Goal: Check status: Check status

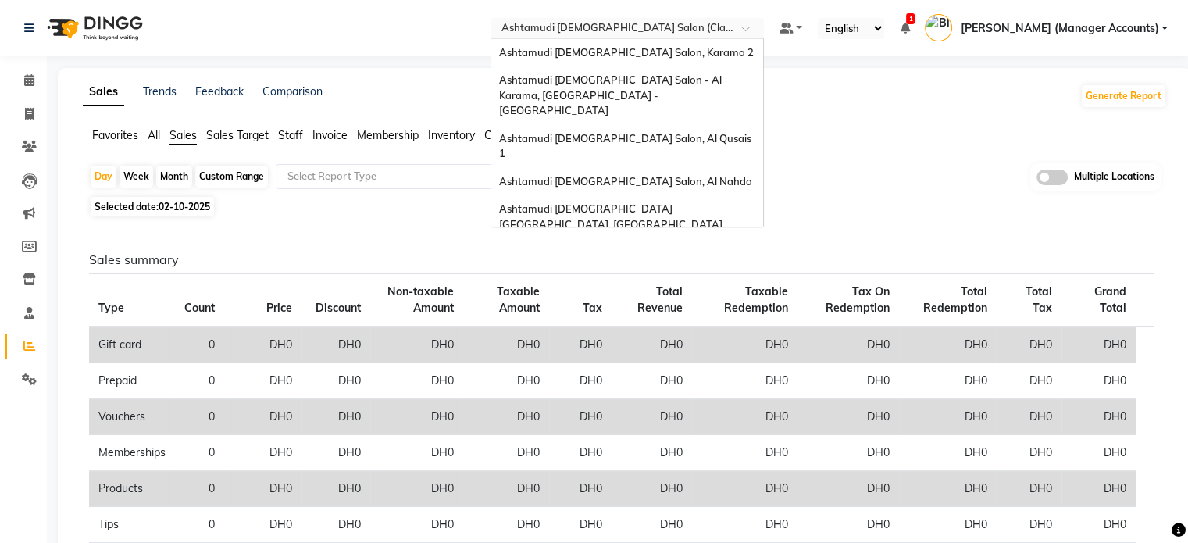
click at [707, 29] on input "text" at bounding box center [611, 30] width 227 height 16
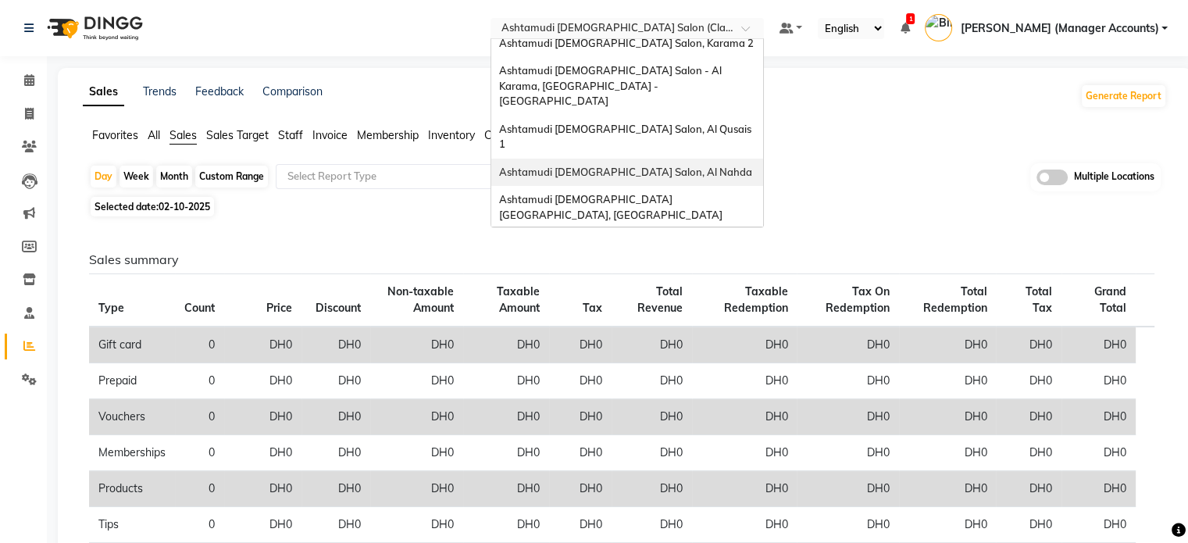
click at [706, 166] on span "Ashtamudi [DEMOGRAPHIC_DATA] Salon, Al Nahda" at bounding box center [625, 172] width 253 height 13
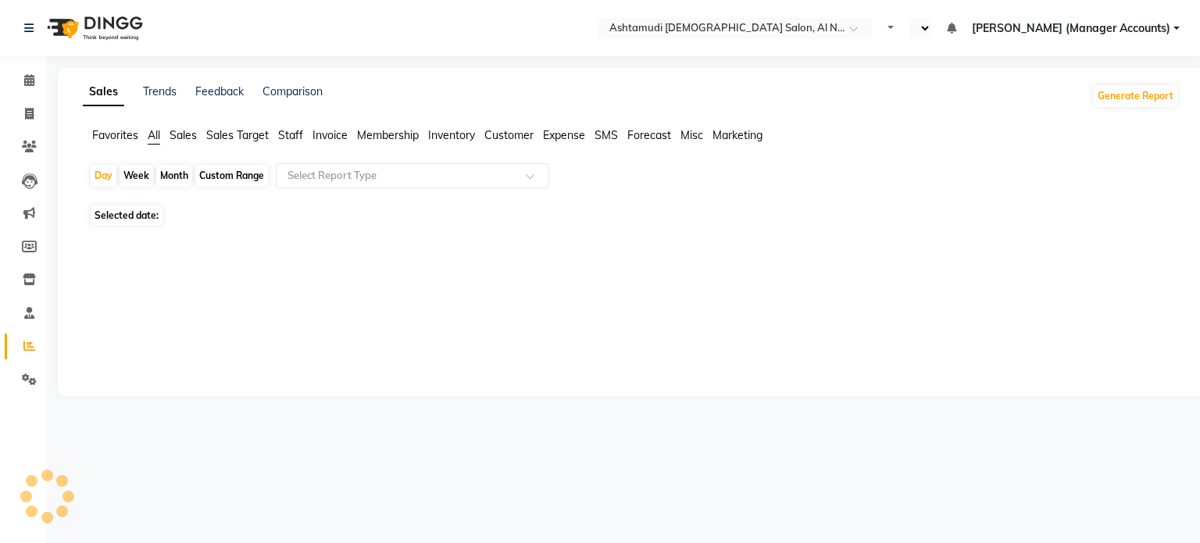
select select "en"
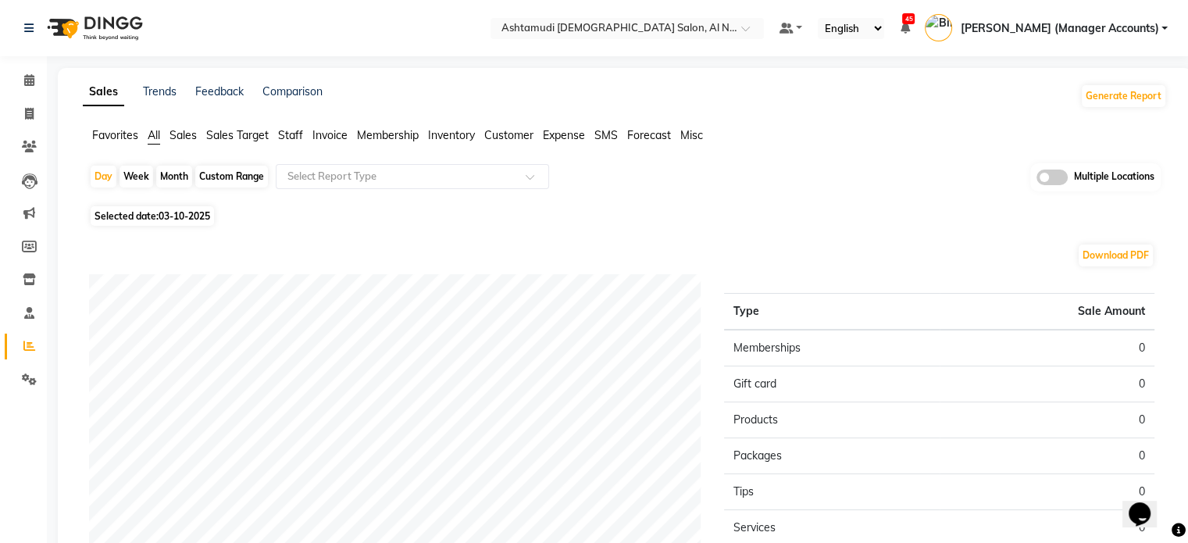
click at [174, 131] on span "Sales" at bounding box center [183, 135] width 27 height 14
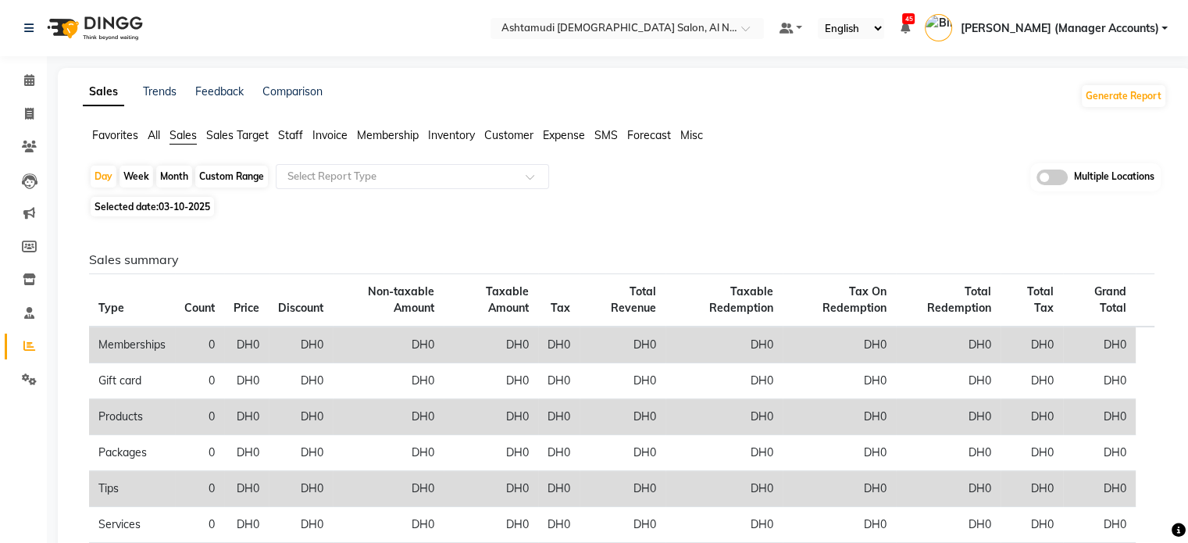
click at [172, 202] on span "03-10-2025" at bounding box center [185, 207] width 52 height 12
select select "10"
select select "2025"
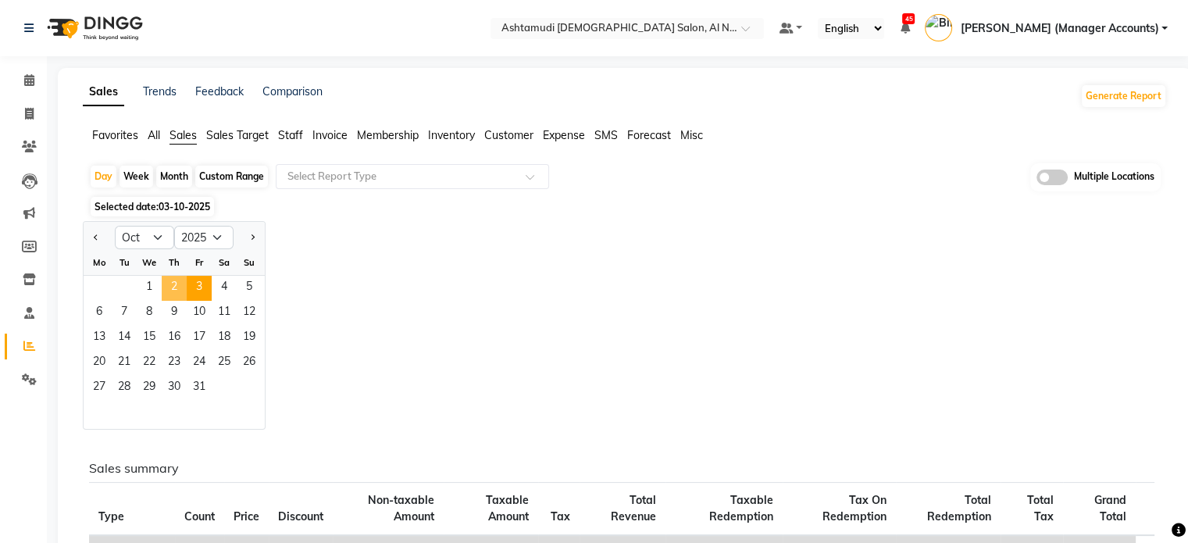
click at [166, 281] on span "2" at bounding box center [174, 288] width 25 height 25
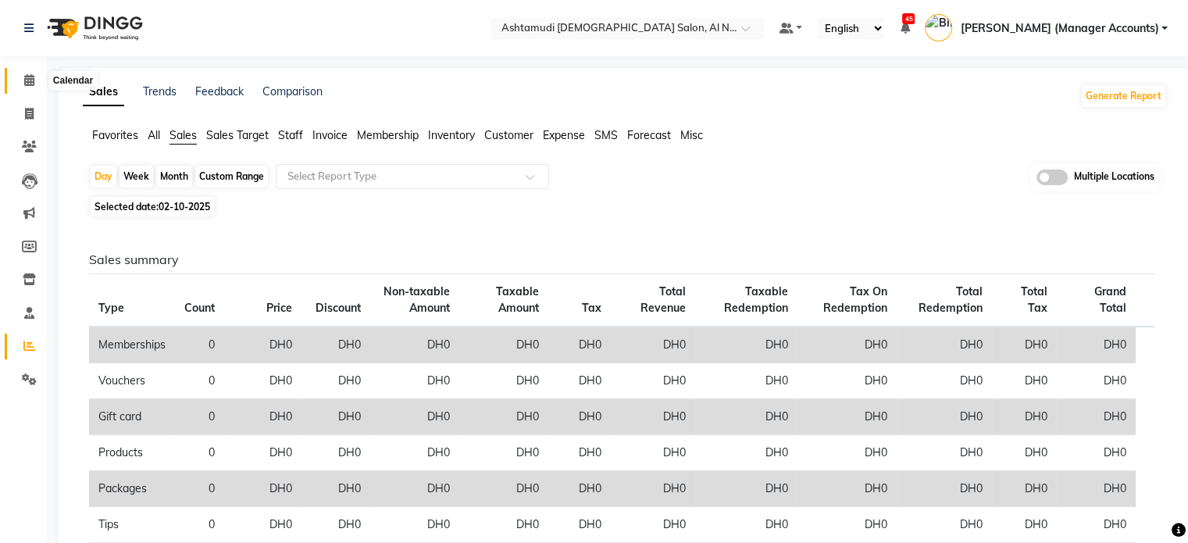
click at [27, 82] on icon at bounding box center [29, 80] width 10 height 12
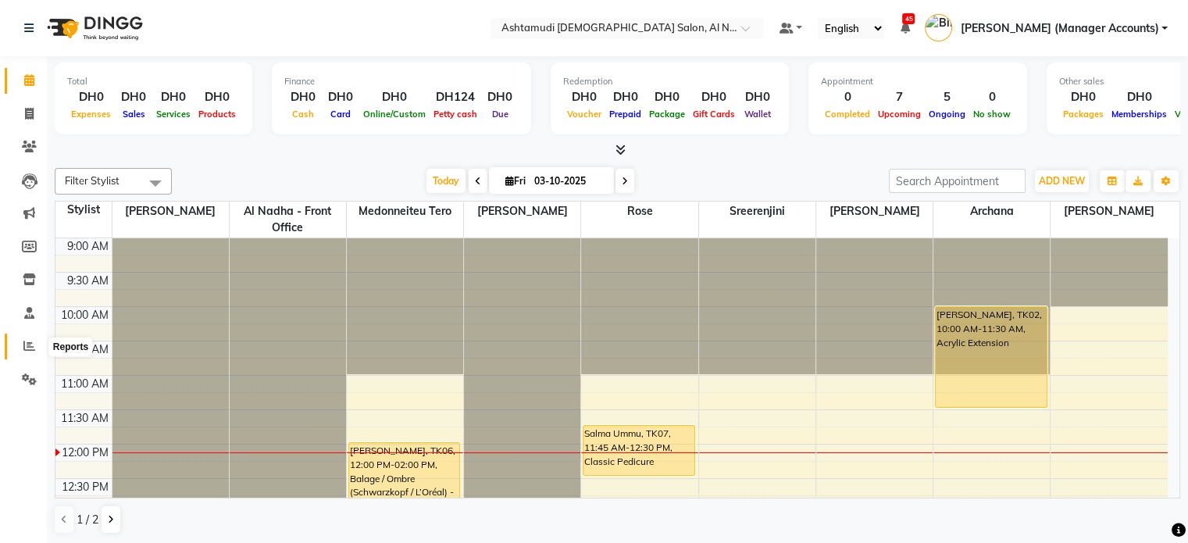
click at [17, 350] on span at bounding box center [29, 347] width 27 height 18
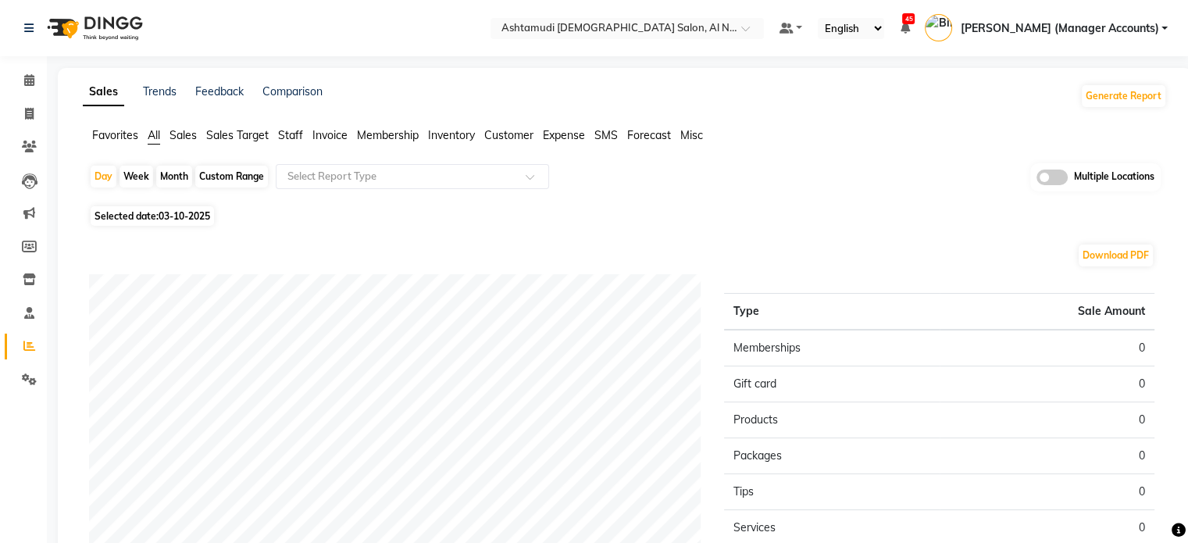
click at [184, 127] on li "Sales" at bounding box center [183, 135] width 27 height 16
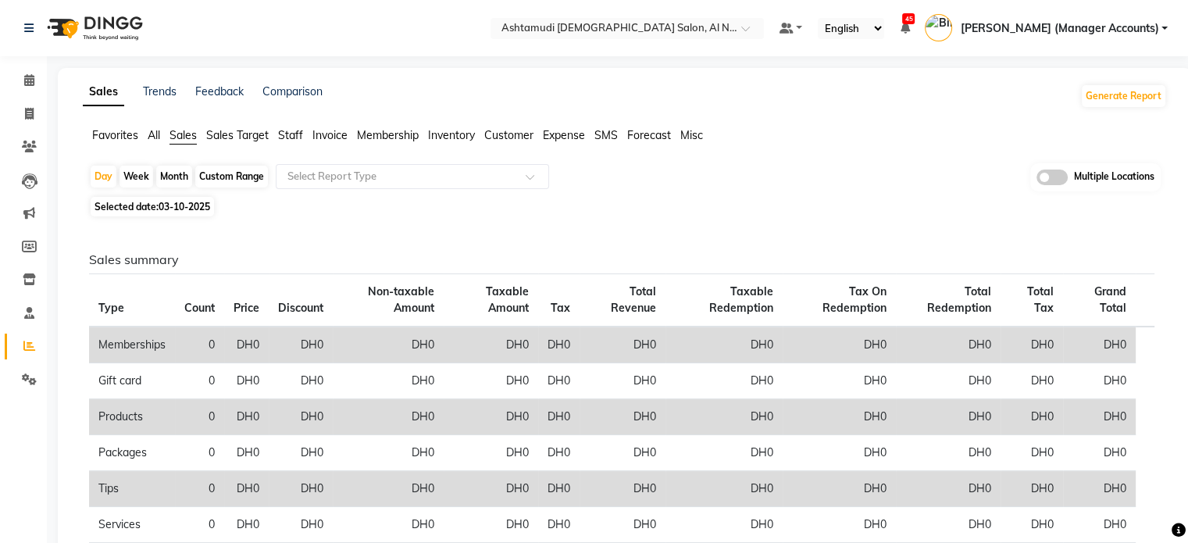
click at [163, 200] on span "Selected date: 03-10-2025" at bounding box center [152, 207] width 123 height 20
select select "10"
select select "2025"
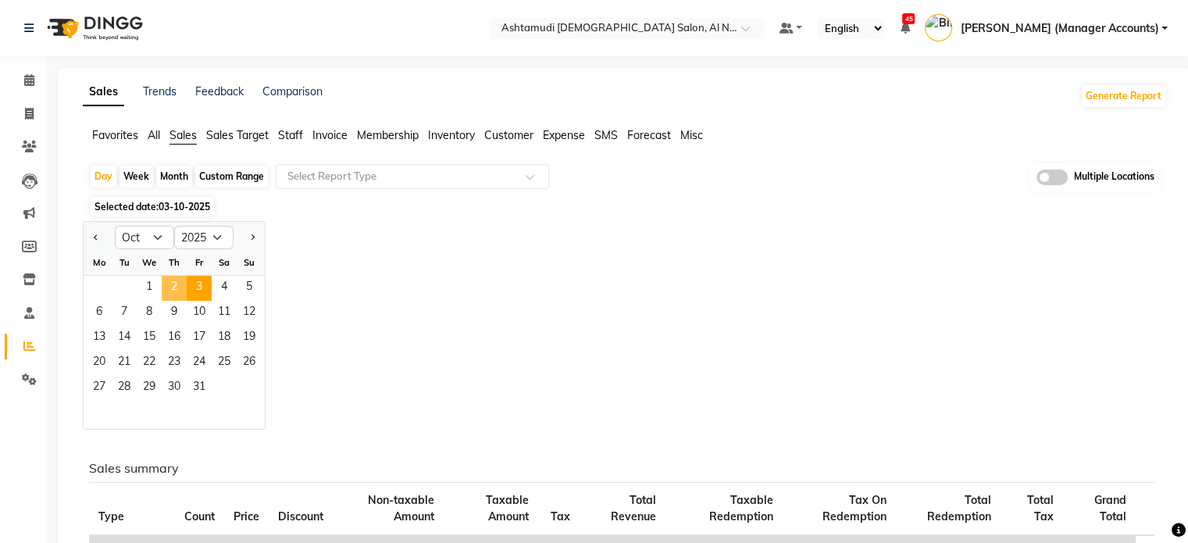
drag, startPoint x: 163, startPoint y: 284, endPoint x: 189, endPoint y: 284, distance: 26.6
click at [163, 284] on span "2" at bounding box center [174, 288] width 25 height 25
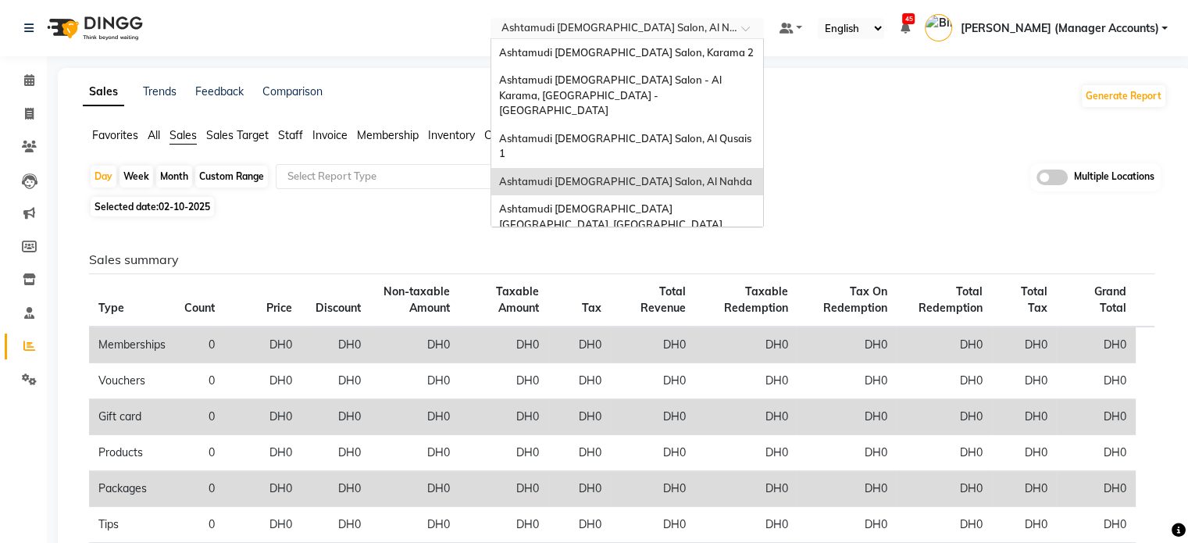
click at [704, 26] on input "text" at bounding box center [611, 30] width 227 height 16
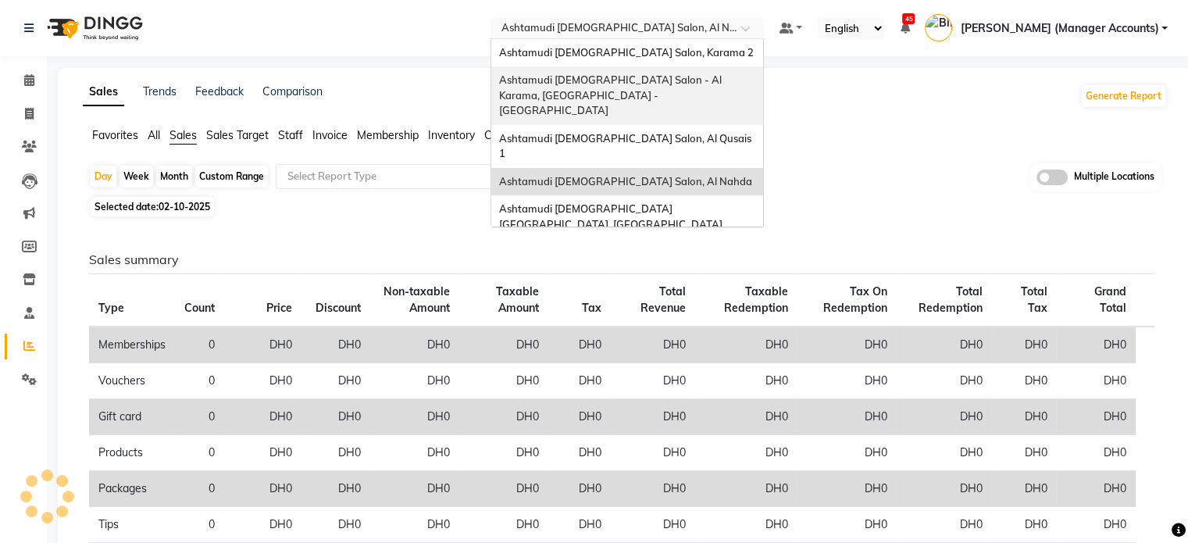
click at [724, 77] on span "Ashtamudi [DEMOGRAPHIC_DATA] Salon - Al Karama, [GEOGRAPHIC_DATA] -[GEOGRAPHIC_…" at bounding box center [611, 94] width 225 height 43
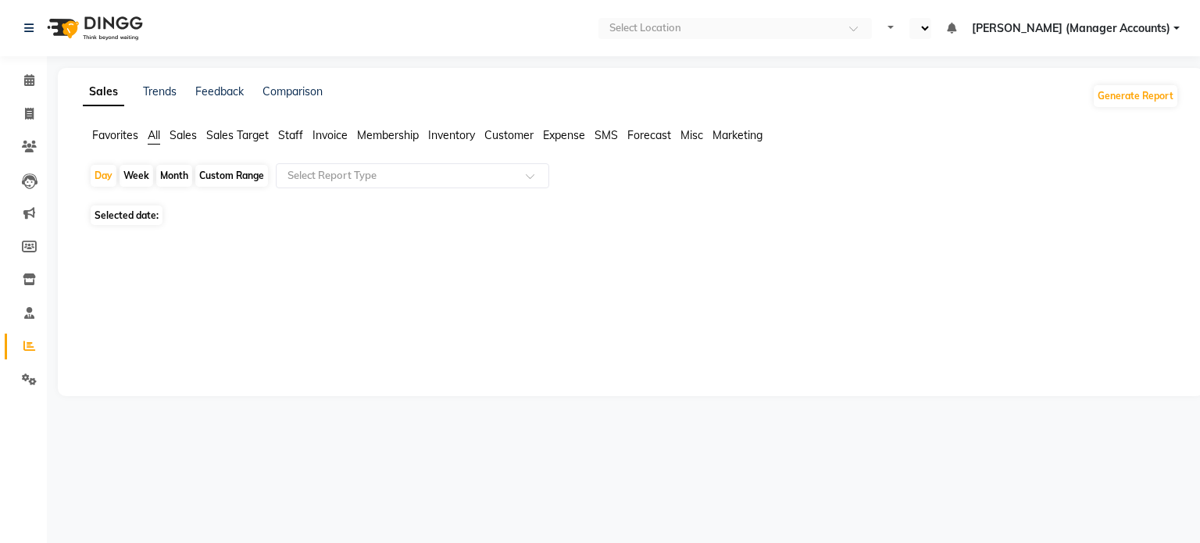
select select "en"
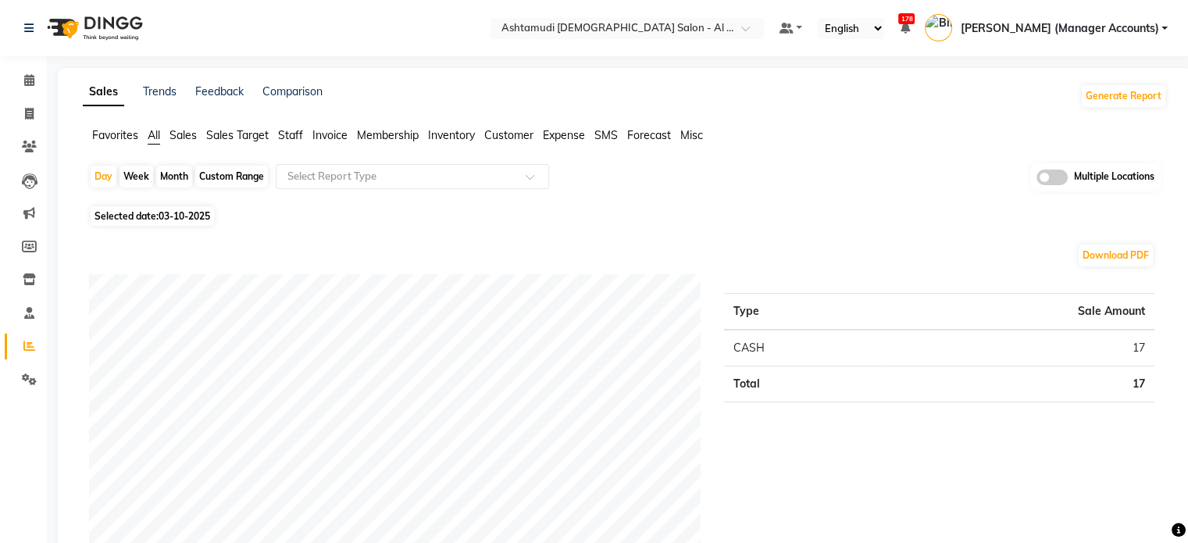
click at [174, 133] on span "Sales" at bounding box center [183, 135] width 27 height 14
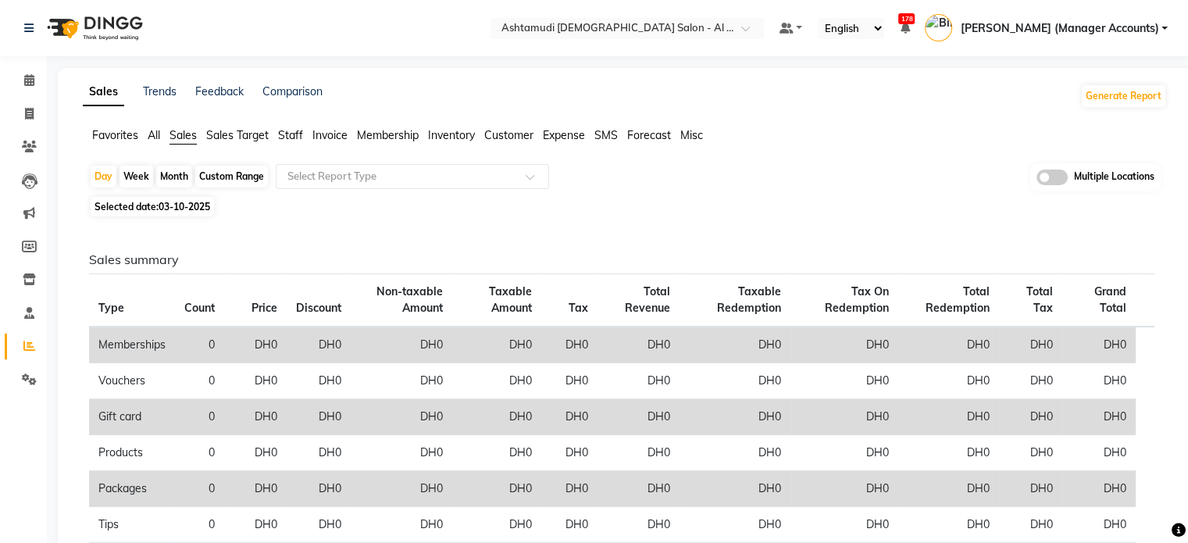
click at [205, 202] on span "03-10-2025" at bounding box center [185, 207] width 52 height 12
select select "10"
select select "2025"
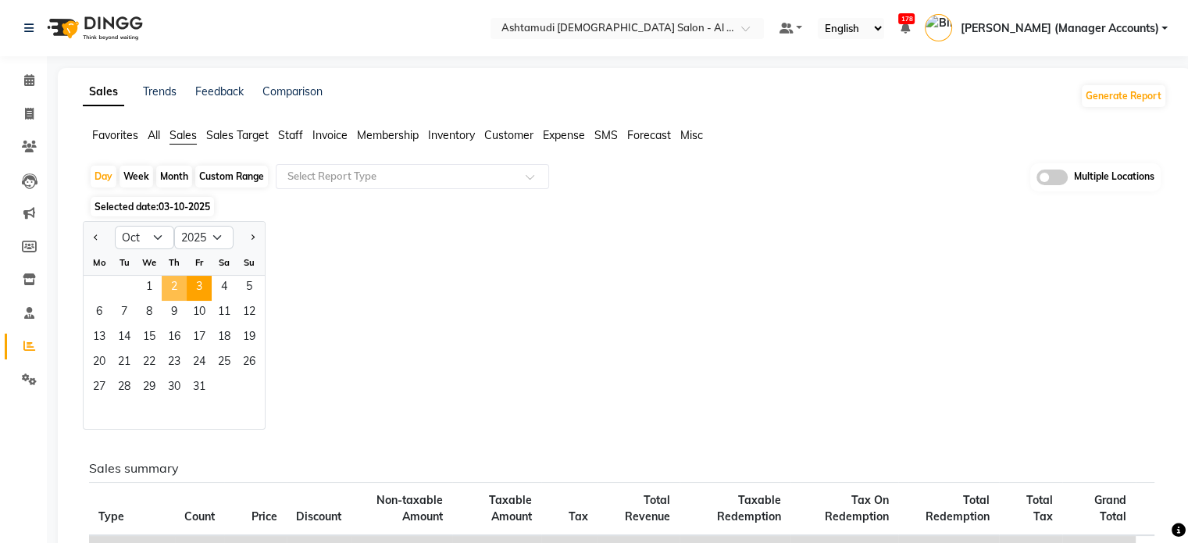
click at [173, 277] on span "2" at bounding box center [174, 288] width 25 height 25
